Goal: Transaction & Acquisition: Purchase product/service

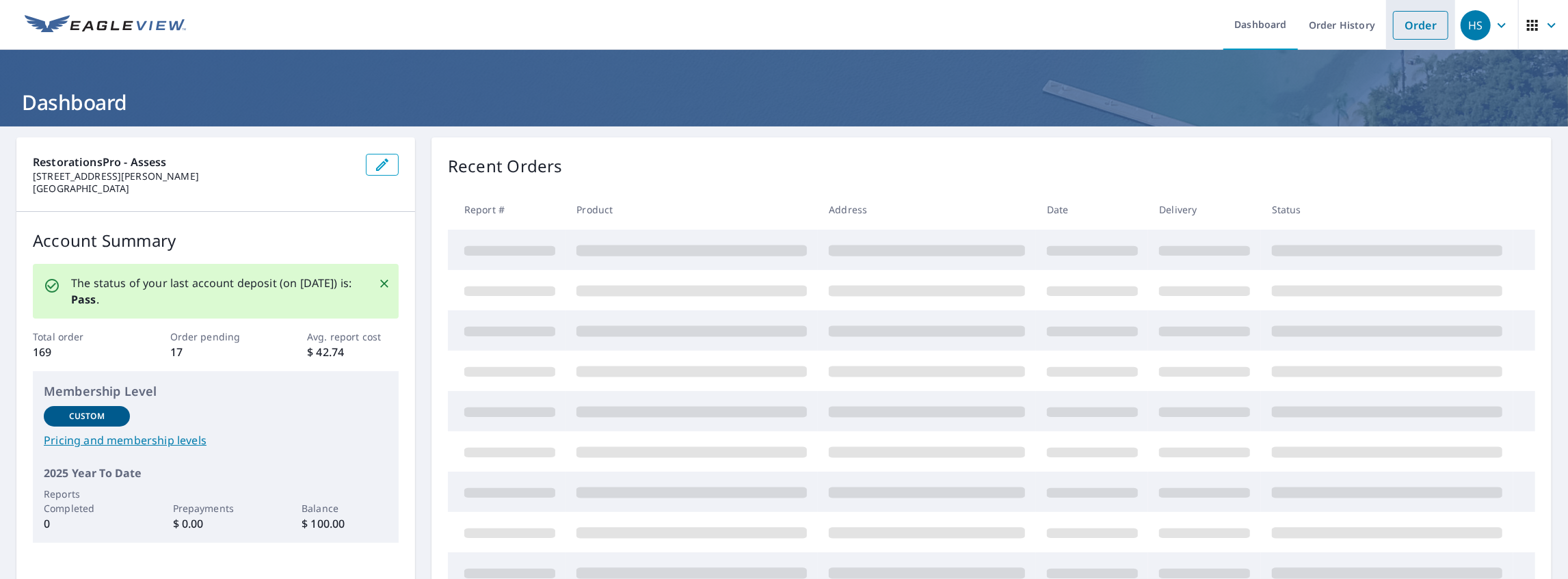
click at [1397, 23] on link "Order" at bounding box center [1421, 25] width 55 height 29
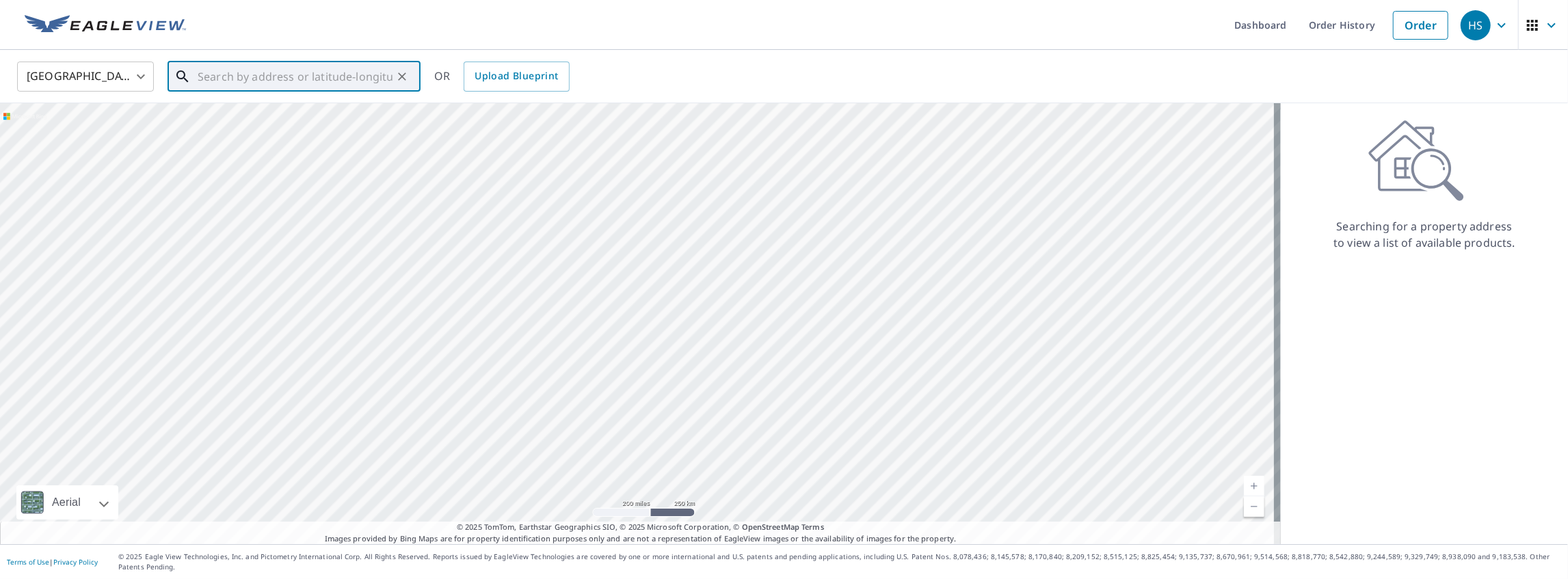
click at [220, 83] on input "text" at bounding box center [294, 76] width 195 height 38
click at [244, 117] on span "[STREET_ADDRESS][PERSON_NAME]" at bounding box center [302, 116] width 214 height 16
type input "[STREET_ADDRESS][PERSON_NAME][PERSON_NAME]"
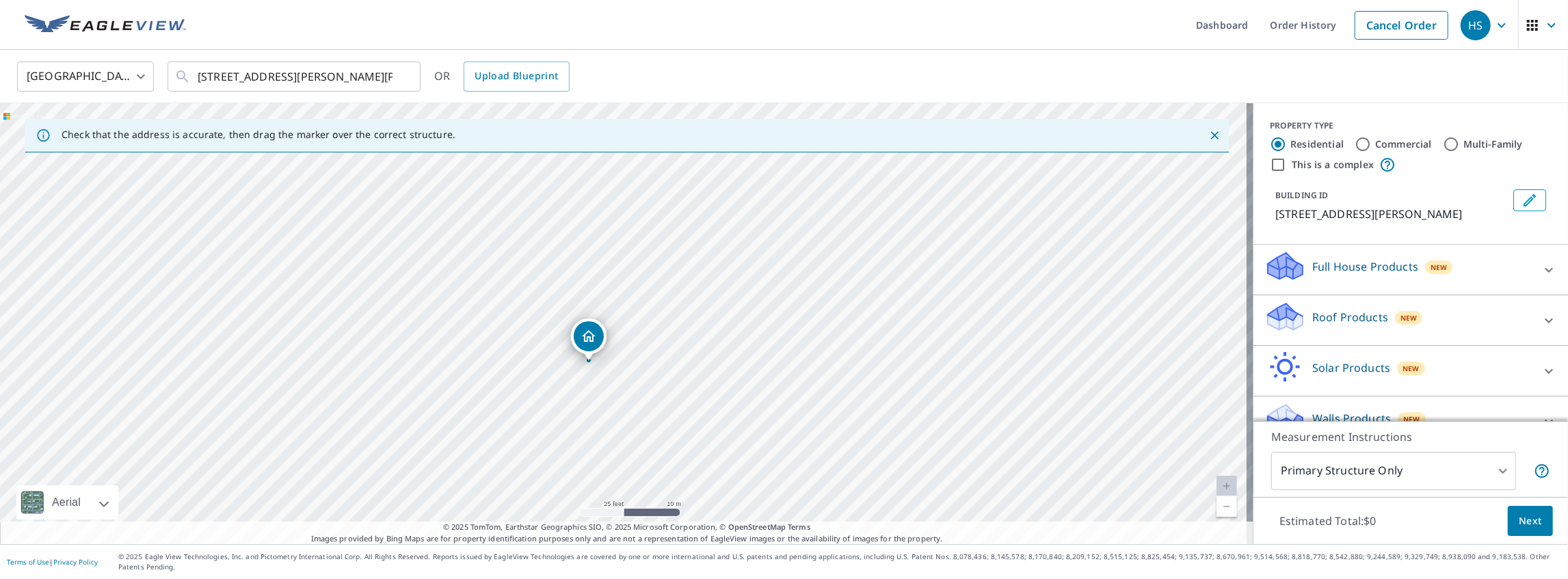
drag, startPoint x: 578, startPoint y: 333, endPoint x: 588, endPoint y: 335, distance: 10.2
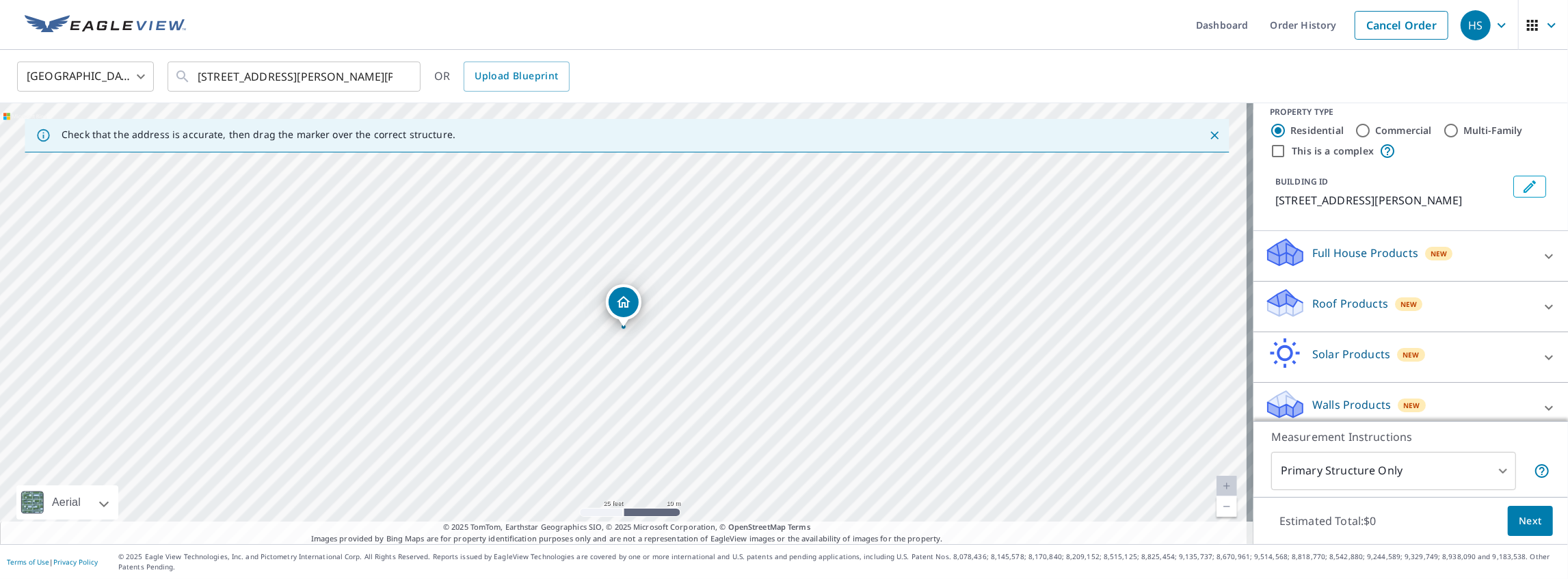
scroll to position [13, 0]
click at [1494, 299] on div "Roof Products New" at bounding box center [1398, 306] width 268 height 39
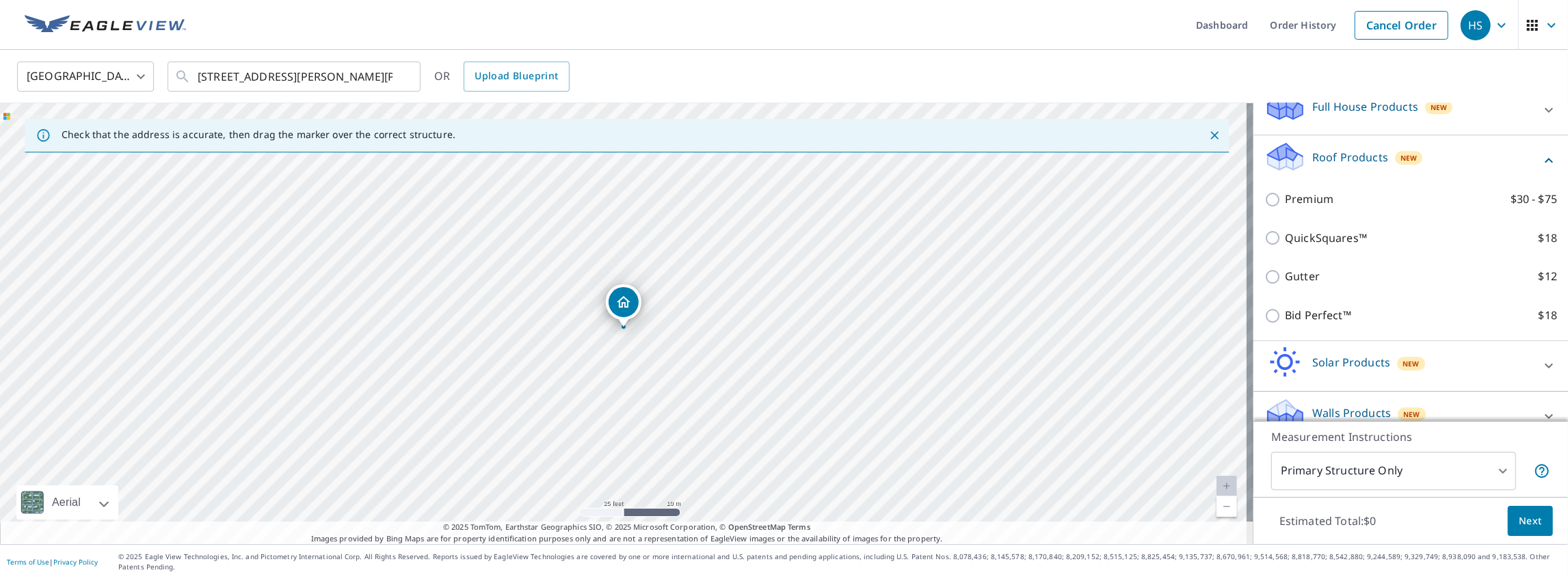
scroll to position [170, 0]
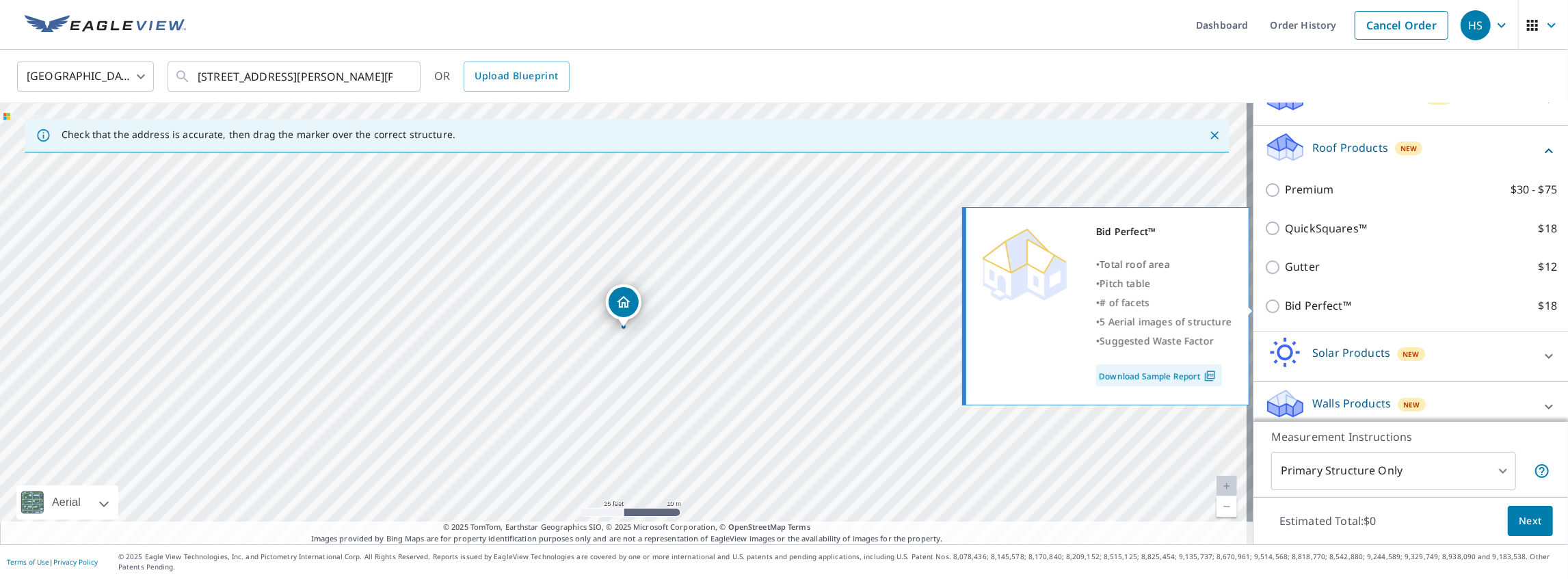
click at [1269, 301] on input "Bid Perfect™ $18" at bounding box center [1274, 306] width 21 height 16
checkbox input "true"
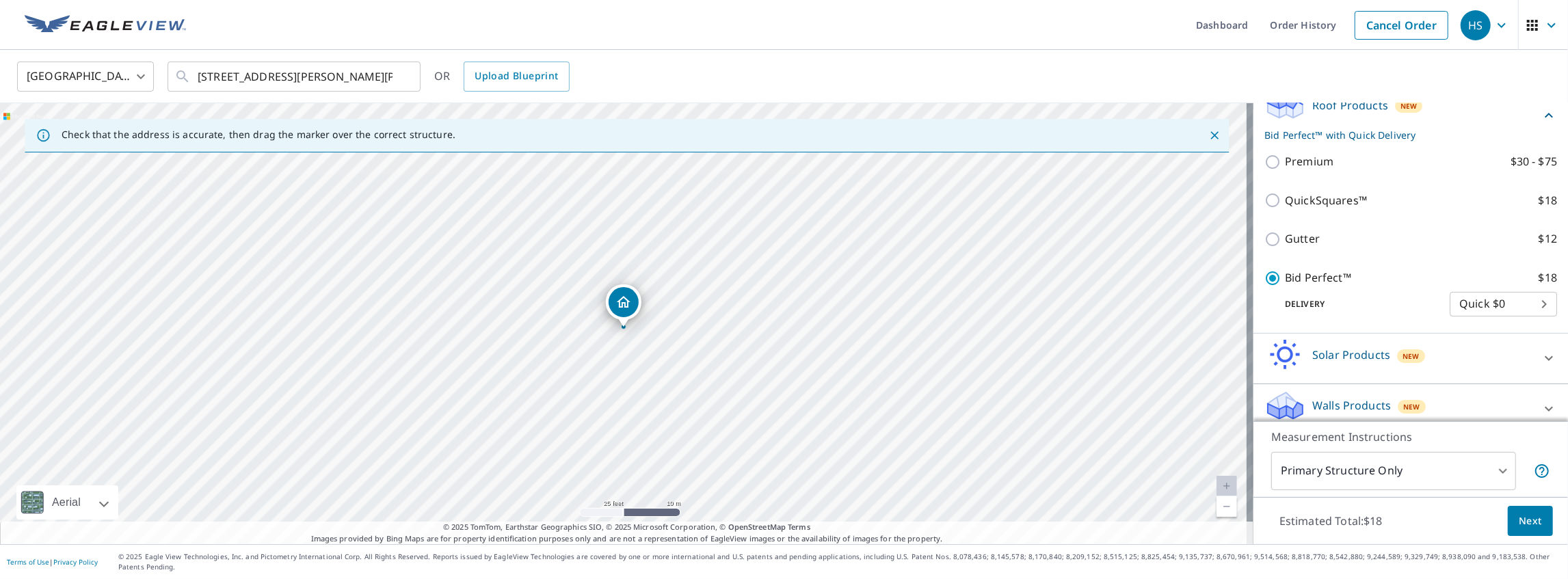
scroll to position [214, 0]
click at [1472, 308] on body "HS HS Dashboard Order History Cancel Order HS [GEOGRAPHIC_DATA] [GEOGRAPHIC_DAT…" at bounding box center [784, 290] width 1568 height 579
click at [1473, 308] on li "Quick $0" at bounding box center [1490, 302] width 108 height 25
click at [1518, 530] on span "Next" at bounding box center [1530, 521] width 23 height 17
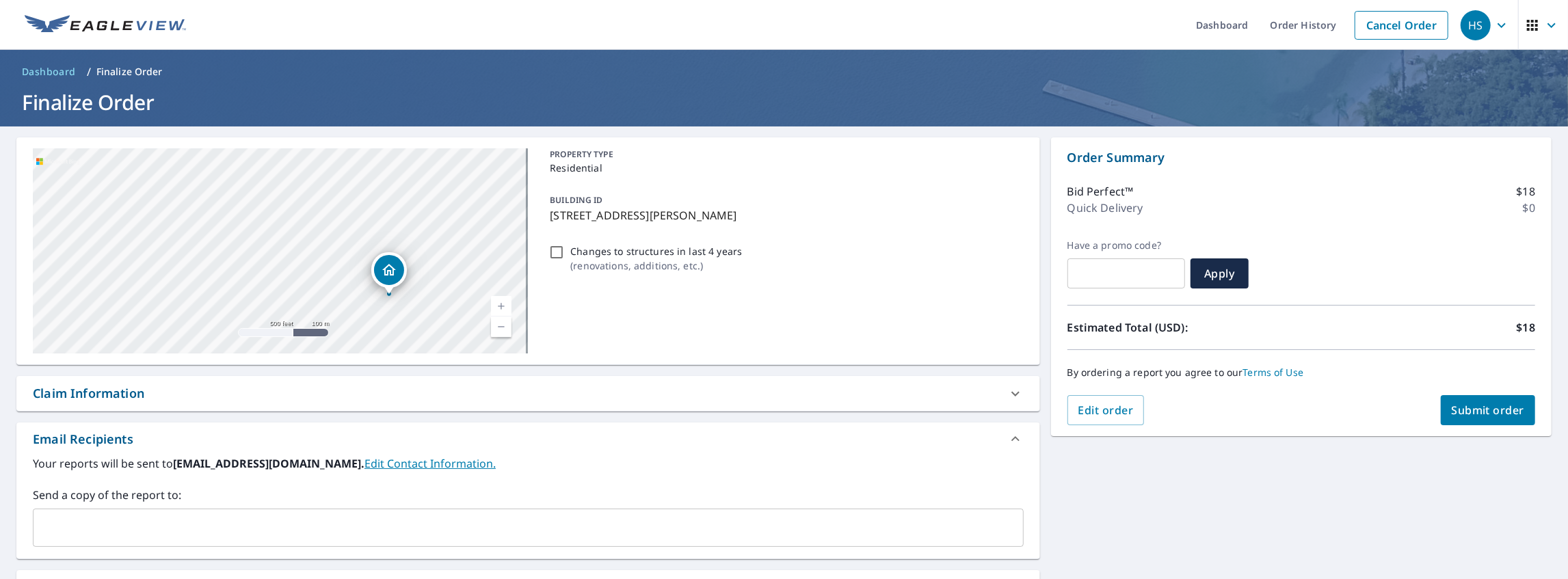
click at [1478, 404] on span "Submit order" at bounding box center [1488, 410] width 73 height 15
checkbox input "true"
